Goal: Task Accomplishment & Management: Use online tool/utility

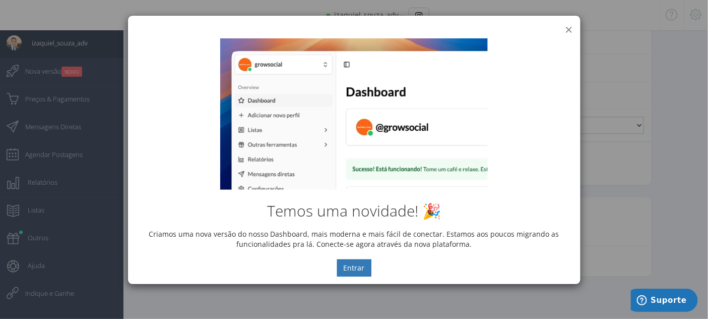
click at [572, 27] on button "×" at bounding box center [570, 30] width 8 height 14
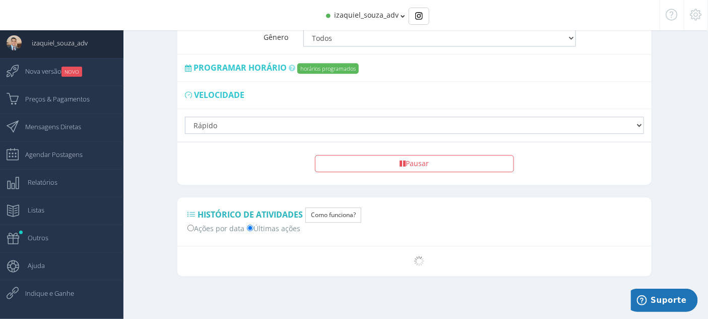
click at [274, 227] on label "Últimas ações" at bounding box center [273, 227] width 53 height 11
click at [254, 227] on input "Últimas ações" at bounding box center [250, 227] width 7 height 7
click at [274, 227] on label "Últimas ações" at bounding box center [273, 227] width 53 height 11
click at [254, 227] on input "Últimas ações" at bounding box center [250, 227] width 7 height 7
click at [193, 216] on icon at bounding box center [192, 214] width 8 height 7
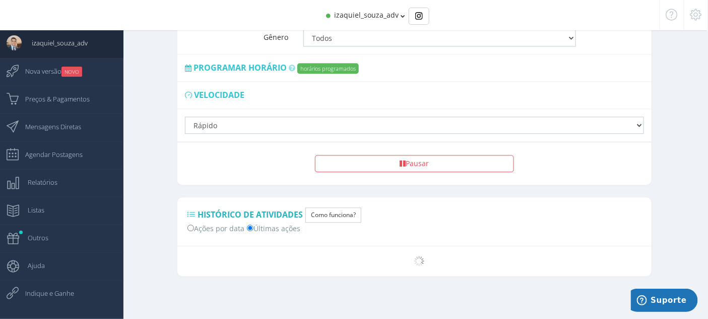
click at [193, 213] on icon at bounding box center [192, 214] width 8 height 7
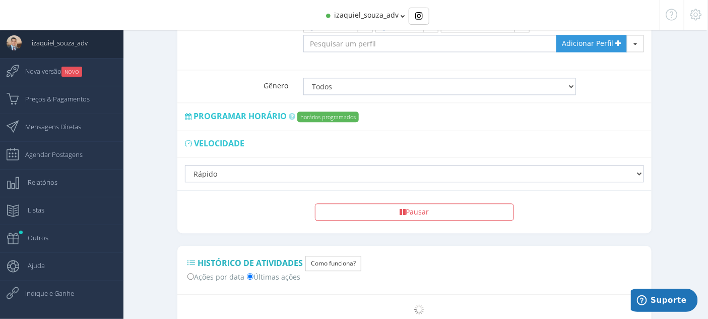
scroll to position [779, 0]
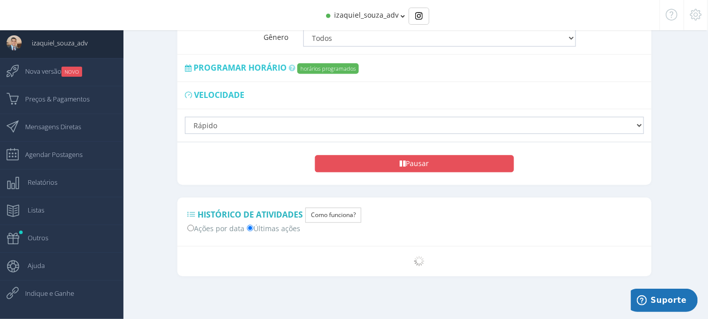
click at [424, 159] on button "Pausar" at bounding box center [414, 163] width 199 height 17
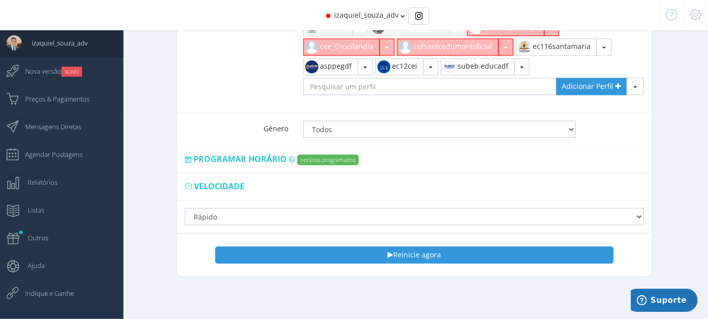
scroll to position [688, 0]
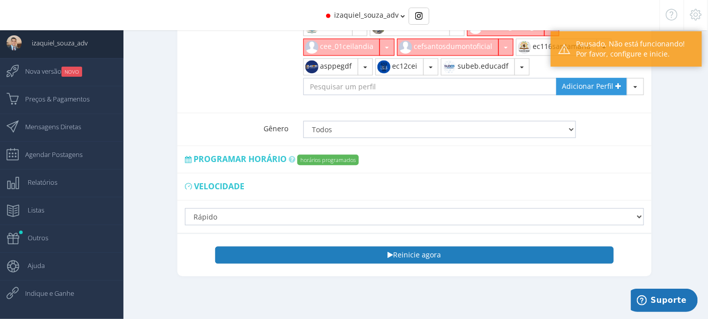
click at [390, 256] on icon "button" at bounding box center [391, 254] width 6 height 7
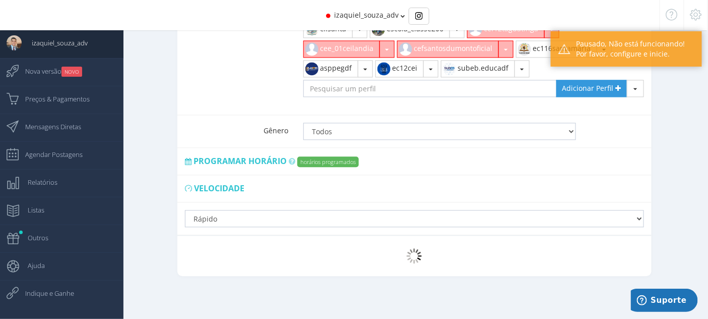
scroll to position [686, 0]
